Goal: Find specific page/section: Find specific page/section

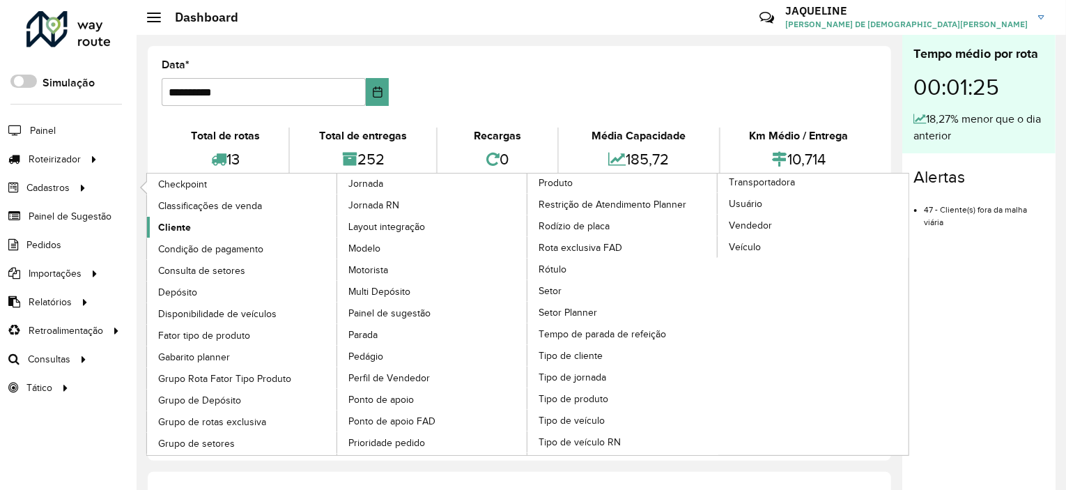
click at [176, 228] on span "Cliente" at bounding box center [174, 227] width 33 height 15
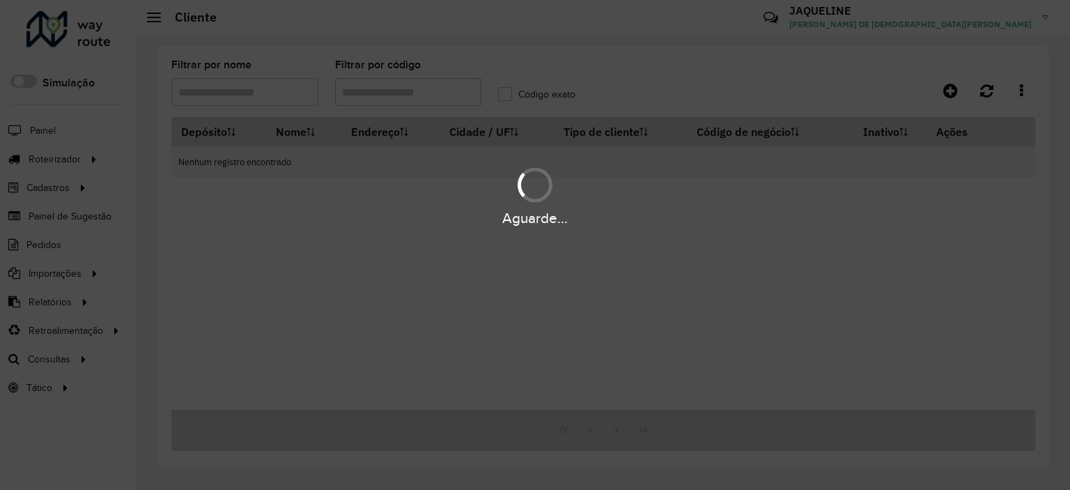
click at [427, 95] on div "Aguarde..." at bounding box center [535, 245] width 1070 height 490
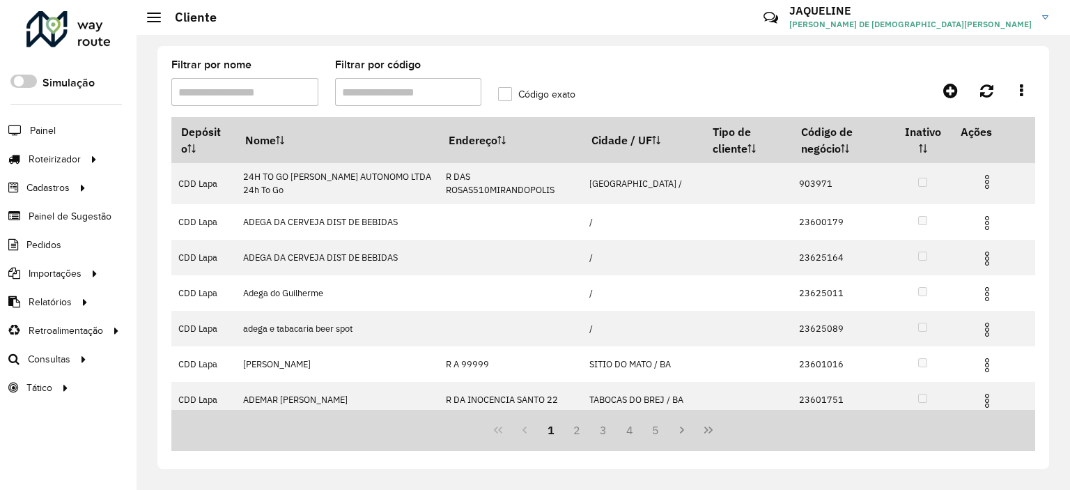
click at [425, 87] on input "Filtrar por código" at bounding box center [408, 92] width 147 height 28
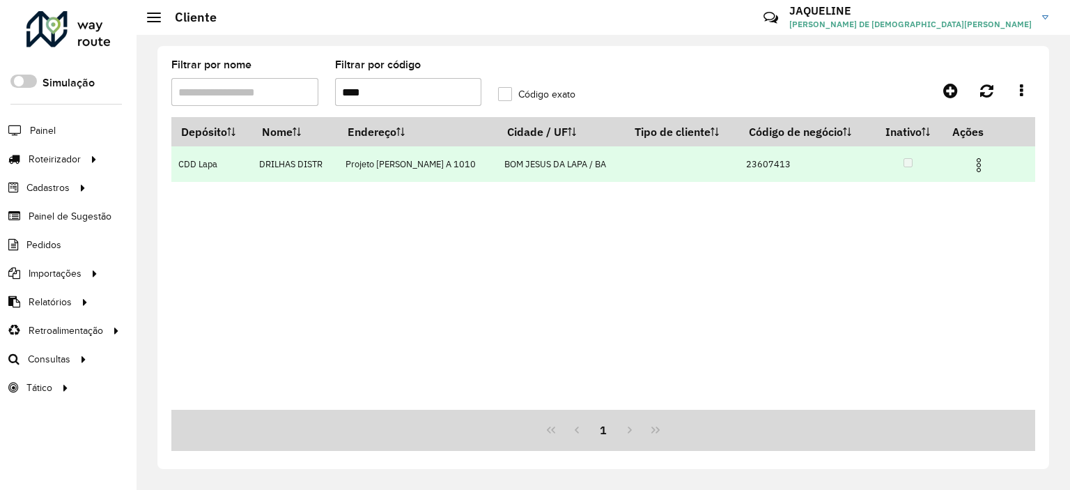
type input "****"
click at [978, 171] on img at bounding box center [979, 165] width 17 height 17
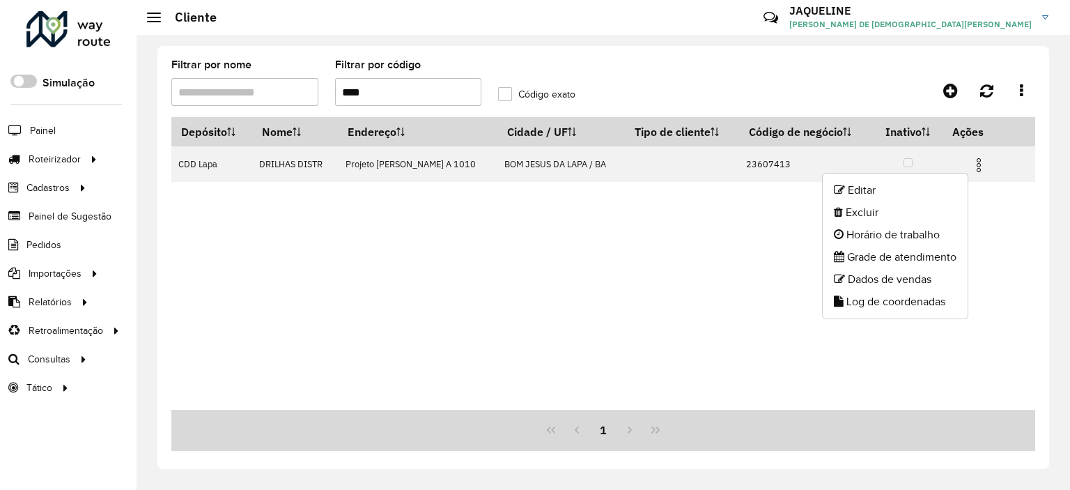
drag, startPoint x: 598, startPoint y: 255, endPoint x: 589, endPoint y: 240, distance: 17.8
click at [597, 255] on div "Depósito Nome Endereço Cidade / UF Tipo de cliente Código de negócio Inativo Aç…" at bounding box center [603, 263] width 864 height 293
